Goal: Task Accomplishment & Management: Manage account settings

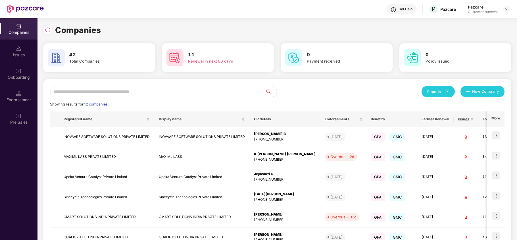
click at [155, 90] on input "text" at bounding box center [157, 91] width 215 height 11
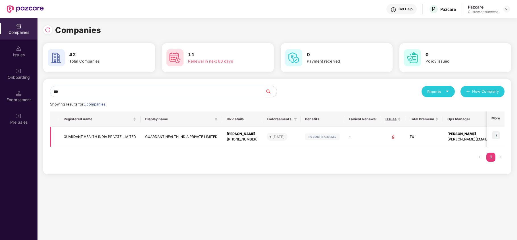
type input "***"
click at [120, 135] on td "GUARDANT HEALTH INDIA PRIVATE LIMITED" at bounding box center [100, 137] width 82 height 20
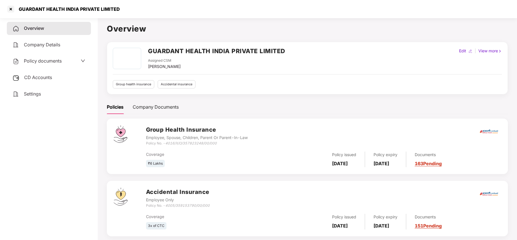
click at [57, 61] on span "Policy documents" at bounding box center [43, 61] width 38 height 6
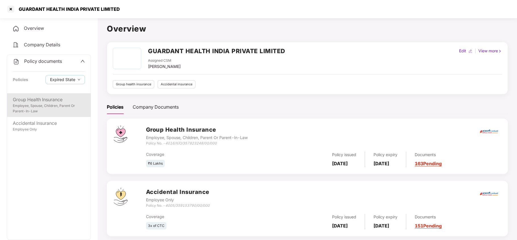
click at [42, 106] on div "Employee, Spouse, Children, Parent Or Parent-In-Law" at bounding box center [49, 108] width 72 height 11
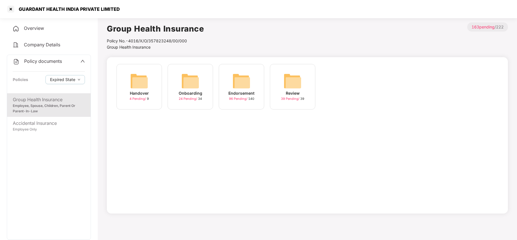
click at [240, 96] on div "96 Pending / 140" at bounding box center [241, 98] width 25 height 5
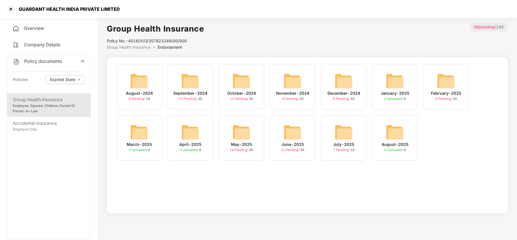
click at [439, 101] on div "February-2025 8 Pending / 10" at bounding box center [445, 86] width 45 height 45
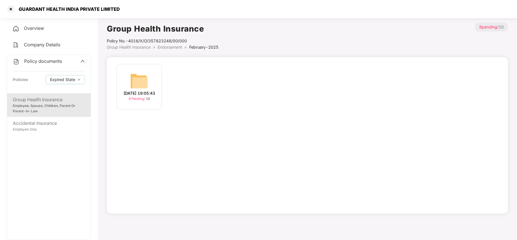
click at [135, 79] on img at bounding box center [139, 81] width 18 height 18
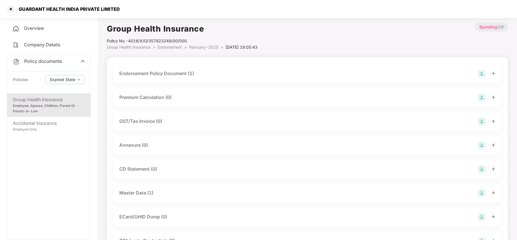
click at [182, 70] on div "Endorsement Policy Document (1)" at bounding box center [156, 73] width 75 height 7
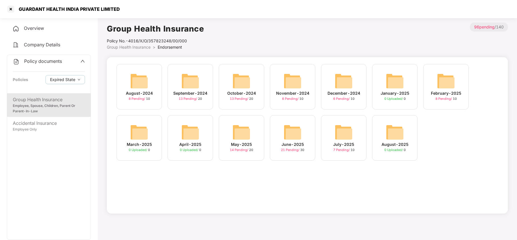
click at [85, 63] on div "Policy documents Policies Expired State" at bounding box center [49, 74] width 84 height 38
drag, startPoint x: 85, startPoint y: 59, endPoint x: 81, endPoint y: 59, distance: 3.4
click at [81, 59] on div "Policy documents Policies Expired State" at bounding box center [49, 74] width 84 height 38
click at [81, 59] on icon "up" at bounding box center [82, 61] width 5 height 5
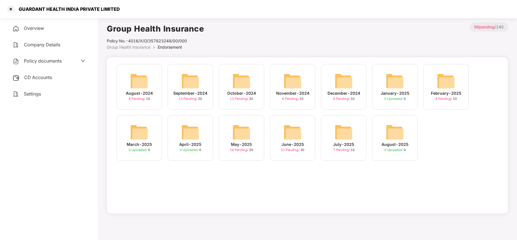
click at [44, 76] on span "CD Accounts" at bounding box center [38, 77] width 28 height 6
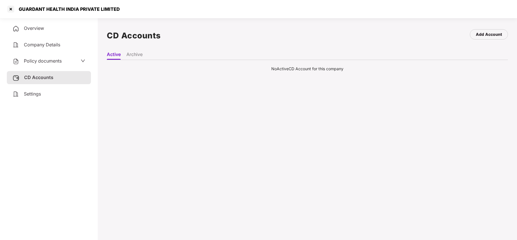
click at [38, 26] on span "Overview" at bounding box center [34, 28] width 20 height 6
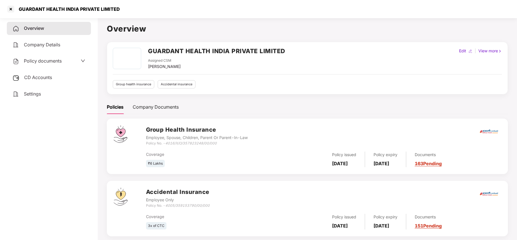
scroll to position [0, 0]
click at [55, 44] on span "Company Details" at bounding box center [42, 45] width 36 height 6
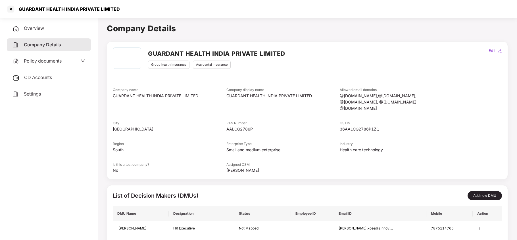
click at [45, 78] on span "CD Accounts" at bounding box center [38, 77] width 28 height 6
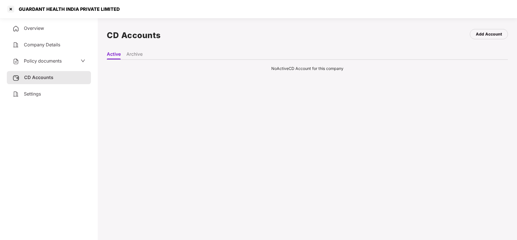
click at [55, 62] on span "Policy documents" at bounding box center [43, 61] width 38 height 6
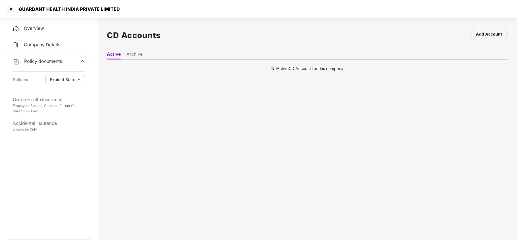
click at [83, 60] on icon "up" at bounding box center [82, 61] width 5 height 5
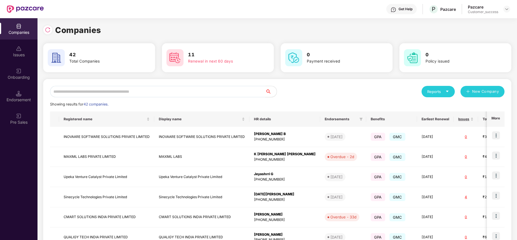
click at [173, 91] on input "text" at bounding box center [157, 91] width 215 height 11
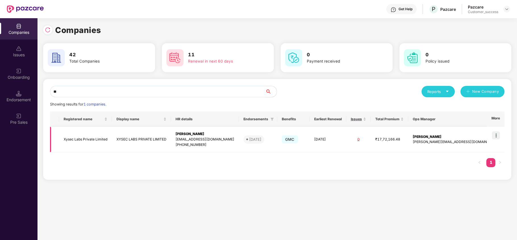
type input "**"
click at [497, 135] on img at bounding box center [496, 135] width 8 height 8
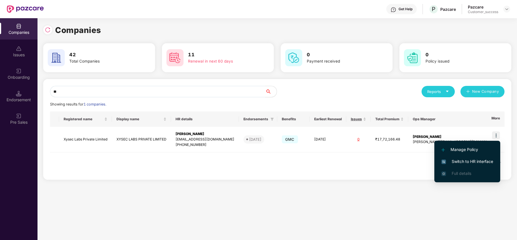
click at [480, 161] on span "Switch to HR interface" at bounding box center [467, 161] width 52 height 6
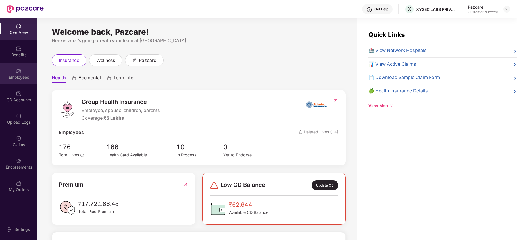
click at [22, 71] on div "Employees" at bounding box center [18, 73] width 37 height 21
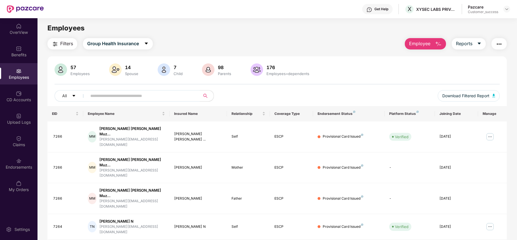
click at [430, 47] on span "Employee" at bounding box center [419, 43] width 21 height 7
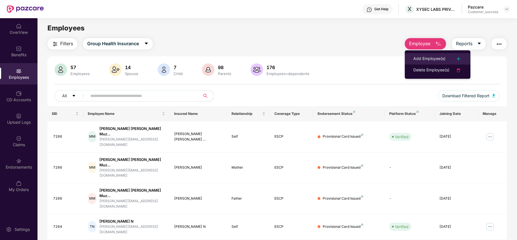
click at [430, 55] on li "Add Employee(s)" at bounding box center [438, 58] width 66 height 11
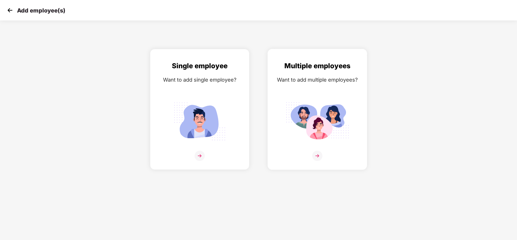
click at [317, 154] on img at bounding box center [317, 156] width 10 height 10
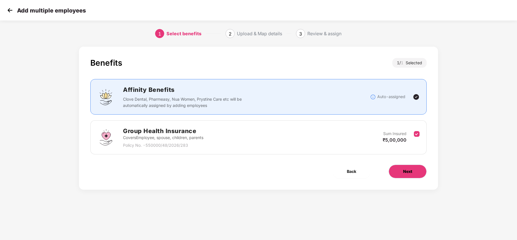
click at [407, 168] on button "Next" at bounding box center [408, 171] width 38 height 14
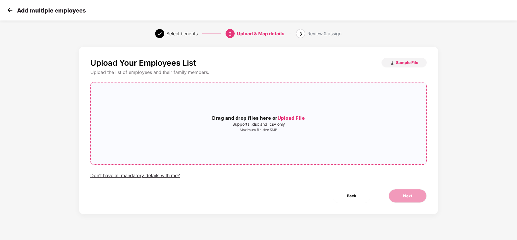
click at [289, 119] on span "Upload File" at bounding box center [292, 118] width 28 height 6
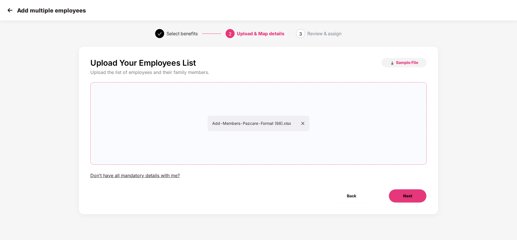
click at [415, 193] on button "Next" at bounding box center [408, 196] width 38 height 14
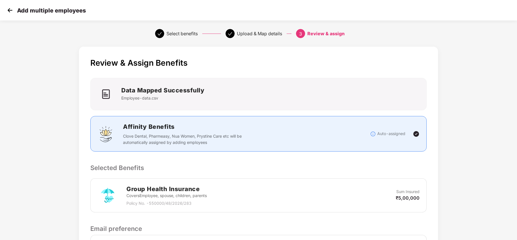
scroll to position [78, 0]
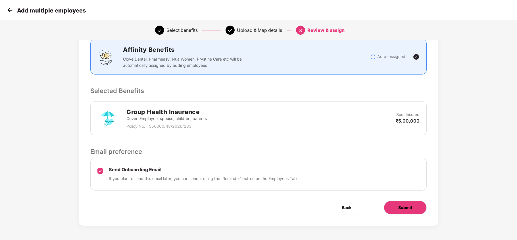
click at [405, 205] on span "Submit" at bounding box center [405, 207] width 14 height 6
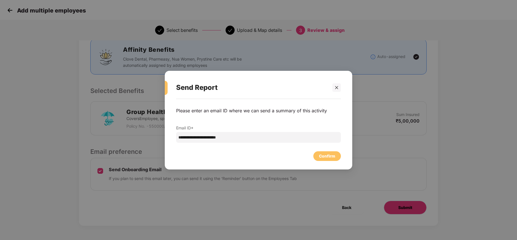
scroll to position [0, 0]
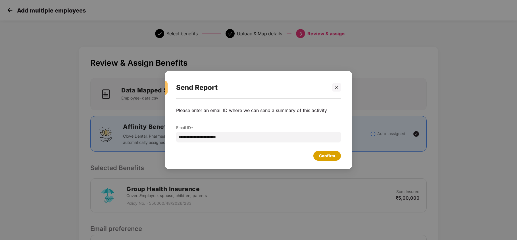
click at [329, 156] on div "Confirm" at bounding box center [327, 156] width 16 height 6
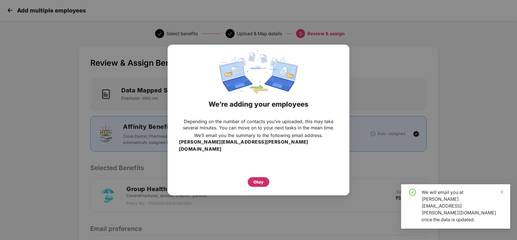
click at [259, 179] on div "Okay" at bounding box center [258, 182] width 10 height 6
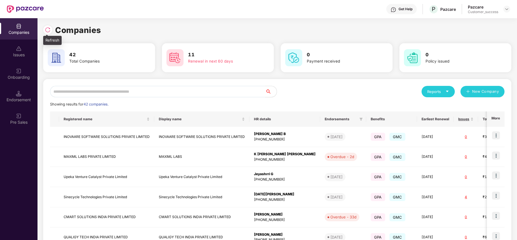
click at [48, 31] on img at bounding box center [48, 30] width 6 height 6
click at [126, 91] on input "text" at bounding box center [157, 91] width 215 height 11
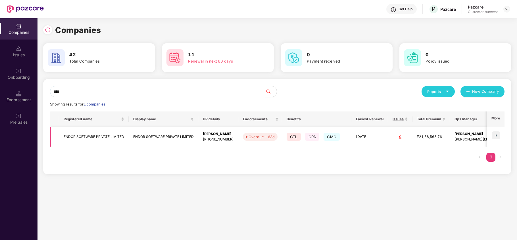
type input "****"
click at [497, 136] on img at bounding box center [496, 135] width 8 height 8
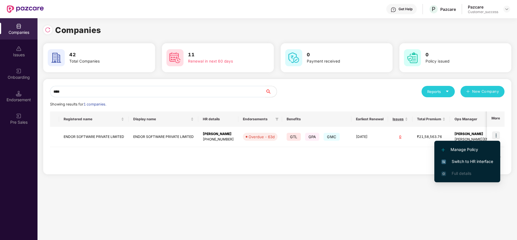
click at [487, 162] on span "Switch to HR interface" at bounding box center [467, 161] width 52 height 6
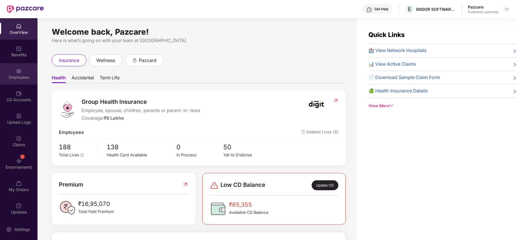
click at [18, 69] on img at bounding box center [19, 71] width 6 height 6
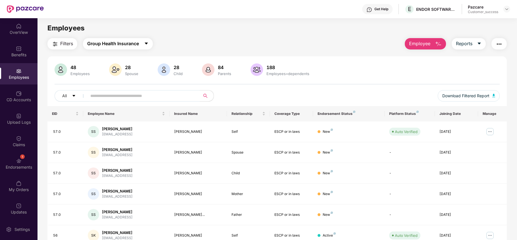
click at [145, 49] on button "Group Health Insurance" at bounding box center [118, 43] width 70 height 11
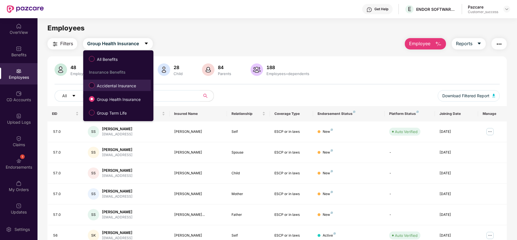
click at [122, 87] on span "Accidental Insurance" at bounding box center [117, 86] width 44 height 6
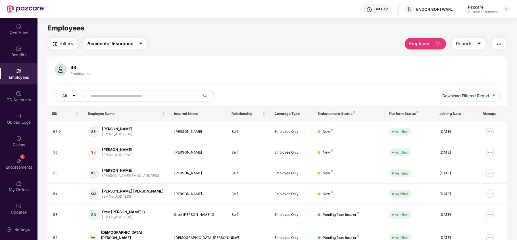
click at [141, 47] on button "Accidental Insurance" at bounding box center [115, 43] width 64 height 11
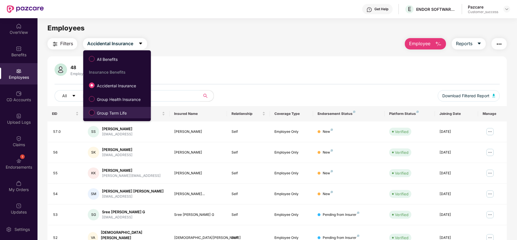
click at [118, 110] on span "Group Term Life" at bounding box center [112, 113] width 34 height 6
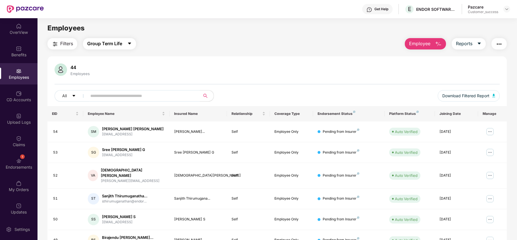
click at [131, 43] on icon "caret-down" at bounding box center [129, 43] width 5 height 5
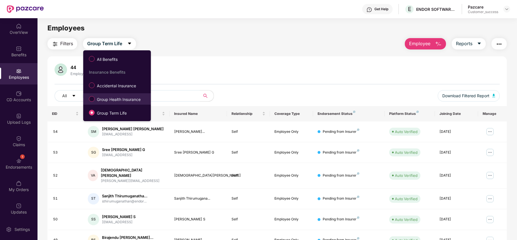
click at [115, 97] on span "Group Health Insurance" at bounding box center [119, 99] width 48 height 6
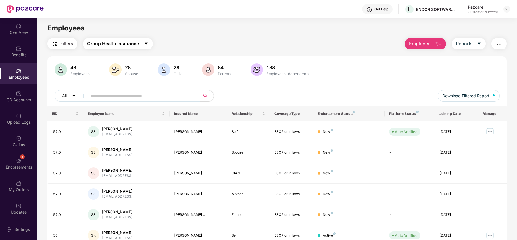
click at [149, 45] on button "Group Health Insurance" at bounding box center [118, 43] width 70 height 11
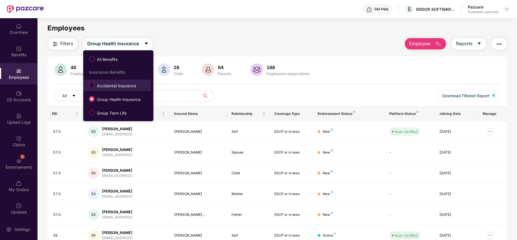
click at [114, 86] on span "Accidental Insurance" at bounding box center [117, 86] width 44 height 6
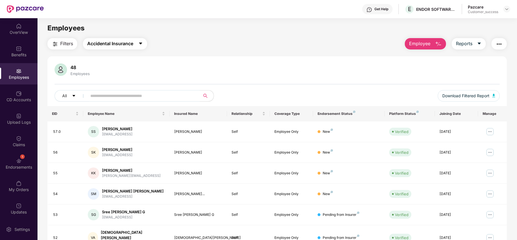
click at [130, 46] on span "Accidental Insurance" at bounding box center [110, 43] width 46 height 7
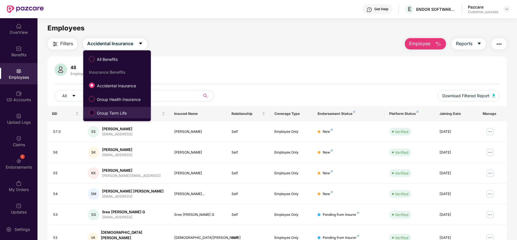
click at [108, 112] on span "Group Term Life" at bounding box center [112, 113] width 34 height 6
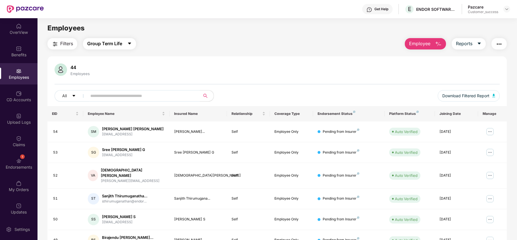
click at [128, 43] on icon "caret-down" at bounding box center [129, 43] width 5 height 5
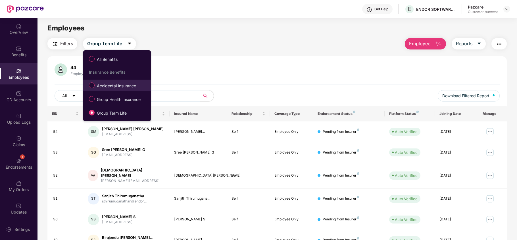
click at [106, 89] on span "Accidental Insurance" at bounding box center [117, 86] width 44 height 6
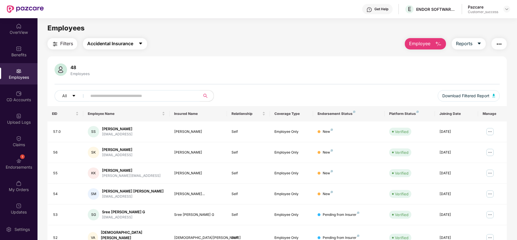
click at [133, 44] on span "Accidental Insurance" at bounding box center [110, 43] width 46 height 7
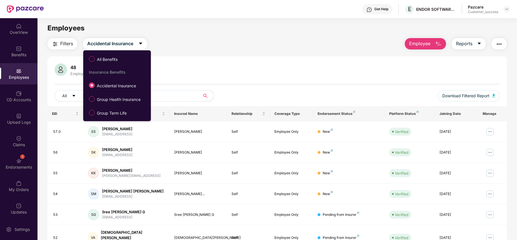
click at [114, 93] on div "All Benefits Insurance Benefits Accidental Insurance Group Health Insurance Gro…" at bounding box center [117, 85] width 68 height 65
click at [114, 98] on span "Group Health Insurance" at bounding box center [119, 99] width 48 height 6
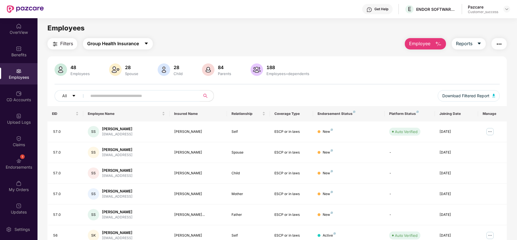
click at [132, 48] on button "Group Health Insurance" at bounding box center [118, 43] width 70 height 11
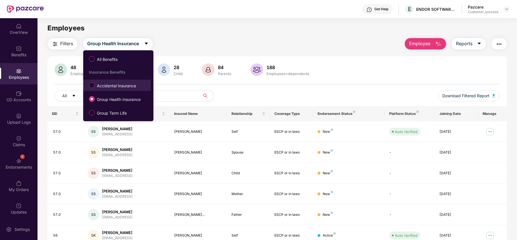
click at [112, 84] on span "Accidental Insurance" at bounding box center [117, 86] width 44 height 6
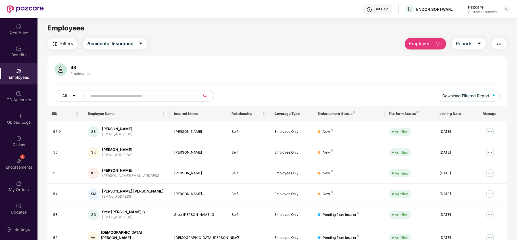
click at [429, 38] on button "Employee" at bounding box center [425, 43] width 41 height 11
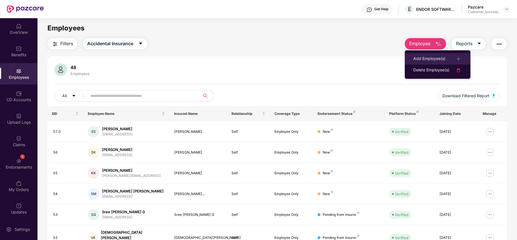
click at [428, 55] on li "Add Employee(s)" at bounding box center [438, 58] width 66 height 11
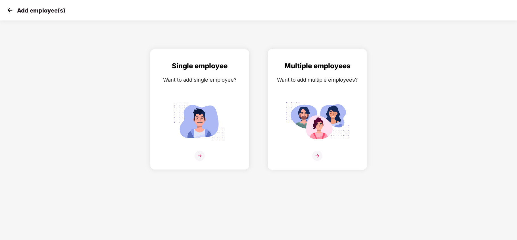
click at [321, 154] on img at bounding box center [317, 156] width 10 height 10
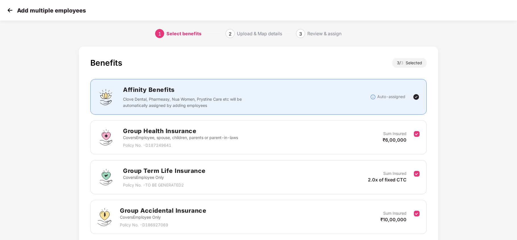
scroll to position [44, 0]
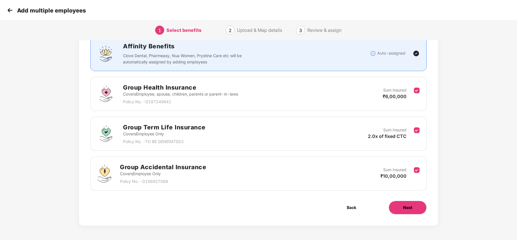
click at [404, 209] on span "Next" at bounding box center [407, 207] width 9 height 6
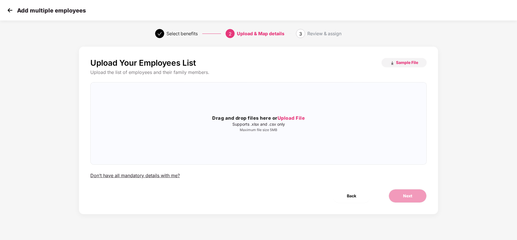
scroll to position [0, 0]
click at [409, 60] on span "Sample File" at bounding box center [407, 62] width 22 height 5
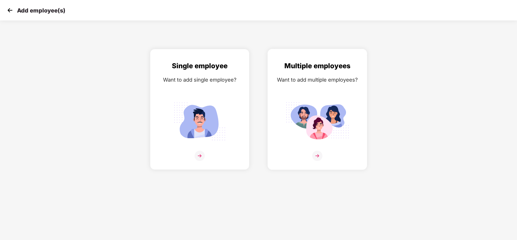
click at [318, 154] on img at bounding box center [317, 156] width 10 height 10
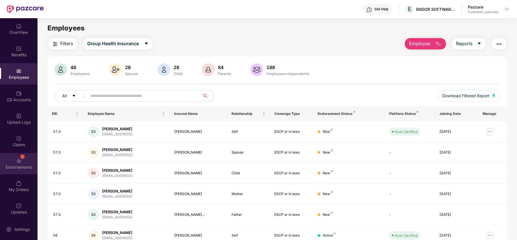
click at [20, 160] on img at bounding box center [19, 161] width 6 height 6
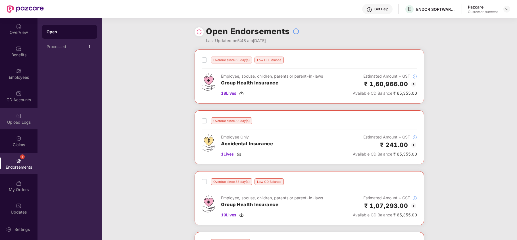
click at [20, 128] on div "Upload Logs" at bounding box center [18, 118] width 37 height 21
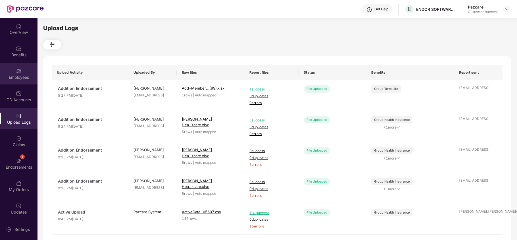
click at [16, 74] on div "Employees" at bounding box center [18, 77] width 37 height 6
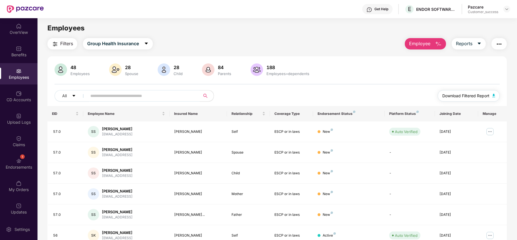
click at [460, 96] on span "Download Filtered Report" at bounding box center [465, 96] width 47 height 6
click at [134, 41] on span "Group Health Insurance" at bounding box center [113, 43] width 52 height 7
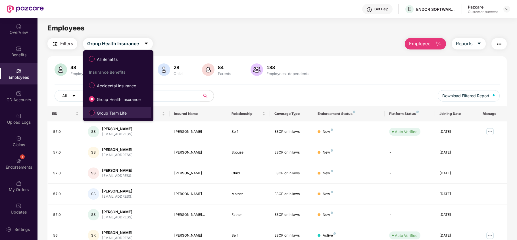
click at [117, 110] on span "Group Term Life" at bounding box center [112, 113] width 34 height 6
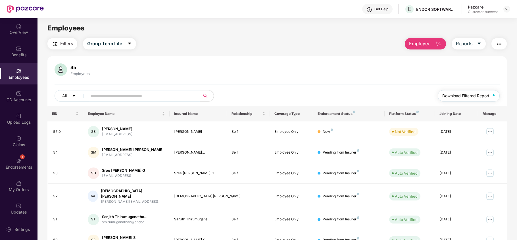
click at [443, 100] on button "Download Filtered Report" at bounding box center [469, 95] width 62 height 11
click at [136, 97] on input "text" at bounding box center [141, 95] width 102 height 9
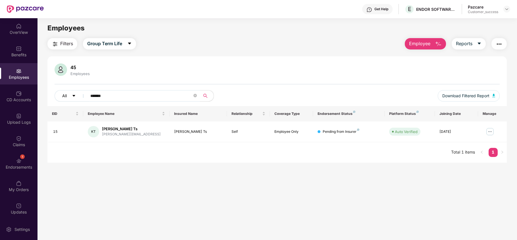
drag, startPoint x: 117, startPoint y: 96, endPoint x: 80, endPoint y: 94, distance: 37.3
click at [80, 94] on div "All *******" at bounding box center [185, 95] width 260 height 11
paste input "**********"
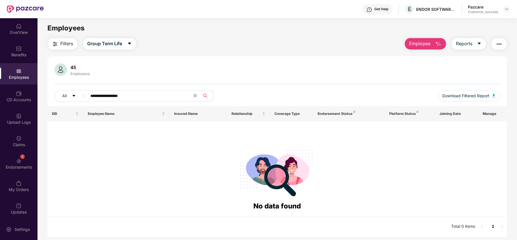
type input "**********"
click at [129, 45] on icon "caret-down" at bounding box center [129, 43] width 5 height 5
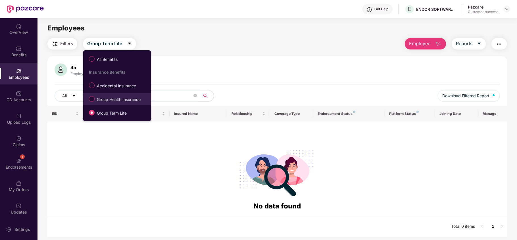
click at [110, 98] on span "Group Health Insurance" at bounding box center [119, 99] width 48 height 6
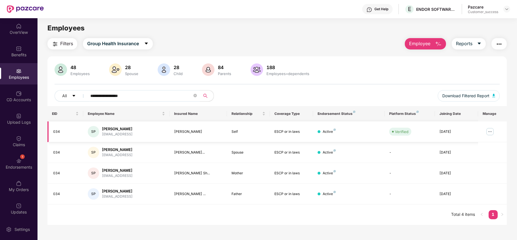
click at [488, 131] on img at bounding box center [490, 131] width 9 height 9
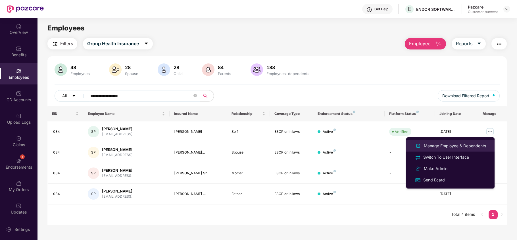
click at [442, 148] on div "Manage Employee & Dependents" at bounding box center [455, 146] width 64 height 6
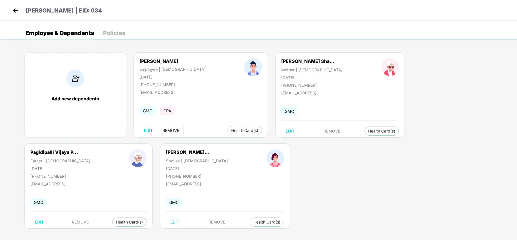
click at [177, 129] on span "REMOVE" at bounding box center [170, 130] width 17 height 5
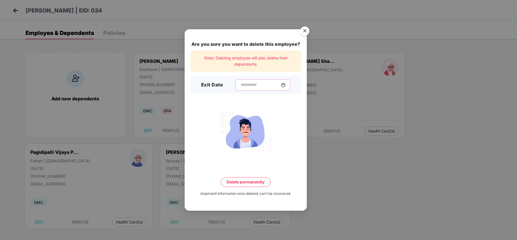
click at [263, 82] on input at bounding box center [260, 85] width 41 height 6
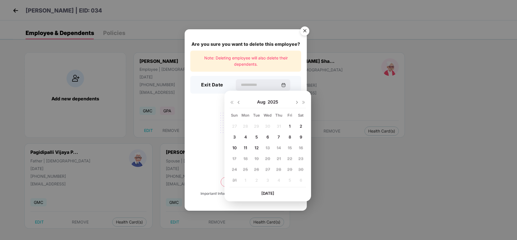
click at [236, 102] on img at bounding box center [238, 102] width 5 height 5
click at [244, 147] on span "14" at bounding box center [245, 147] width 4 height 5
type input "**********"
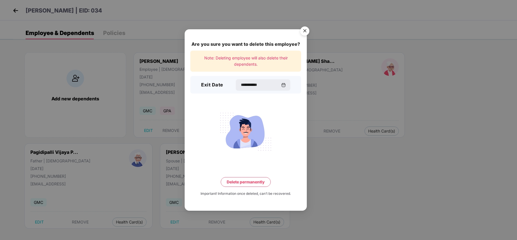
click at [252, 180] on button "Delete permanently" at bounding box center [246, 182] width 50 height 10
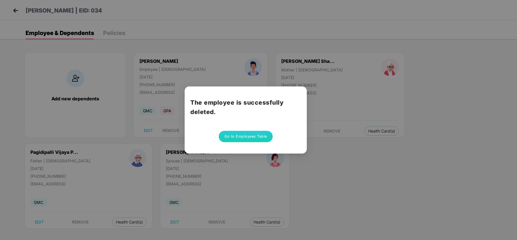
click at [248, 136] on button "Go to Employees Table" at bounding box center [246, 136] width 54 height 11
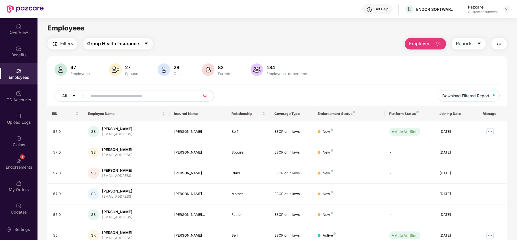
click at [127, 43] on span "Group Health Insurance" at bounding box center [113, 43] width 52 height 7
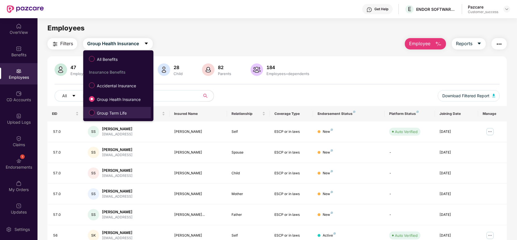
click at [114, 111] on span "Group Term Life" at bounding box center [112, 113] width 34 height 6
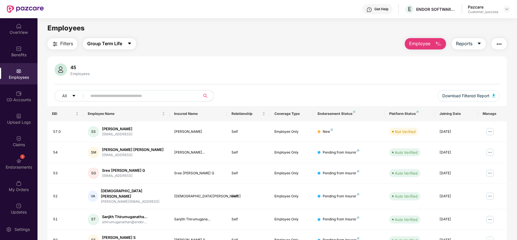
click at [118, 43] on span "Group Term Life" at bounding box center [104, 43] width 35 height 7
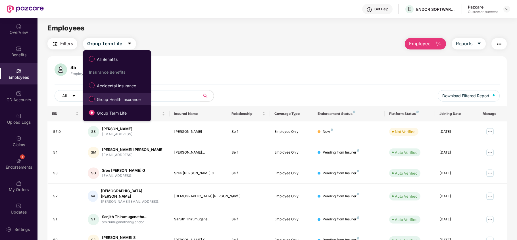
click at [105, 97] on span "Group Health Insurance" at bounding box center [119, 99] width 48 height 6
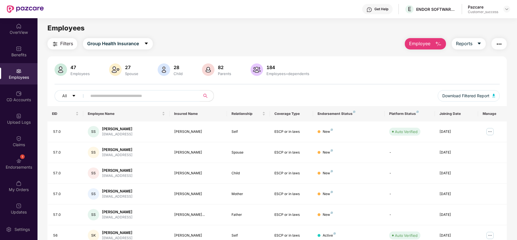
click at [439, 45] on img "button" at bounding box center [438, 44] width 7 height 7
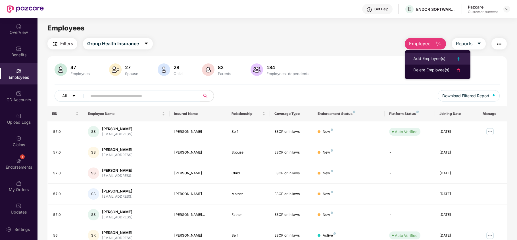
click at [436, 55] on div "Add Employee(s)" at bounding box center [429, 58] width 32 height 7
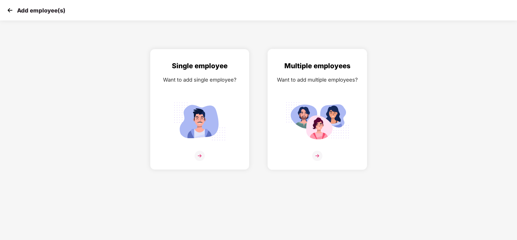
click at [312, 154] on img at bounding box center [317, 156] width 10 height 10
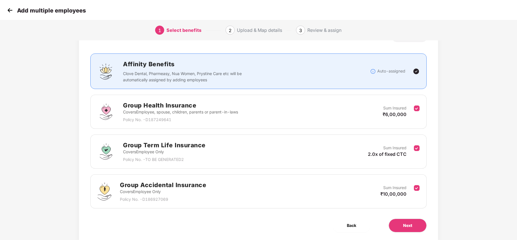
scroll to position [26, 0]
click at [405, 230] on button "Next" at bounding box center [408, 225] width 38 height 14
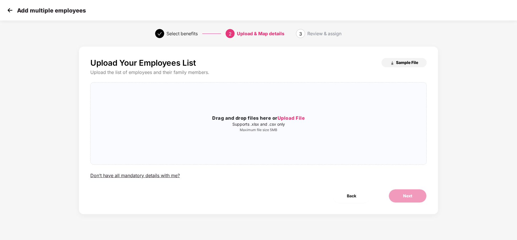
click at [391, 62] on img "button" at bounding box center [392, 63] width 5 height 5
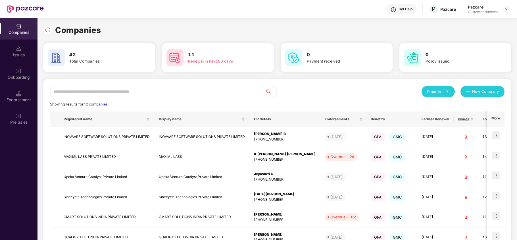
click at [132, 90] on input "text" at bounding box center [157, 91] width 215 height 11
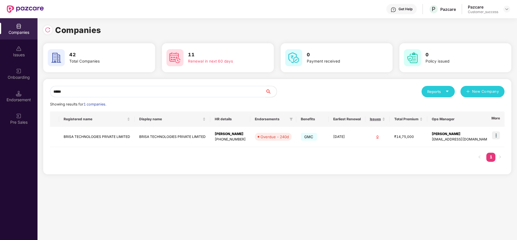
type input "*****"
